Goal: Information Seeking & Learning: Learn about a topic

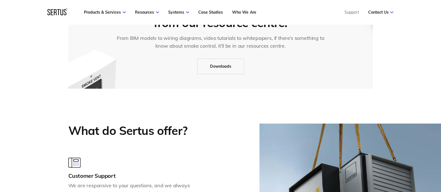
scroll to position [488, 0]
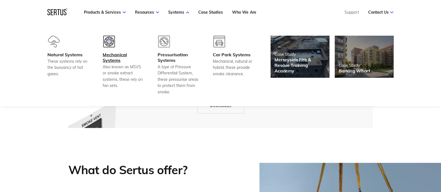
click at [107, 49] on div at bounding box center [123, 44] width 41 height 16
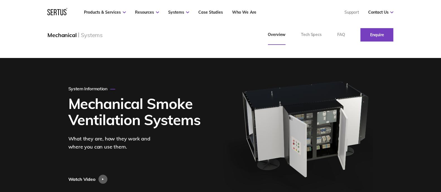
scroll to position [35, 0]
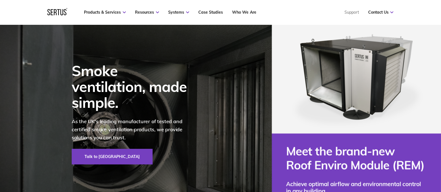
scroll to position [488, 0]
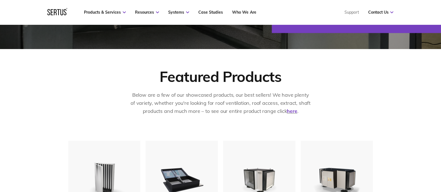
scroll to position [279, 0]
